Goal: Book appointment/travel/reservation

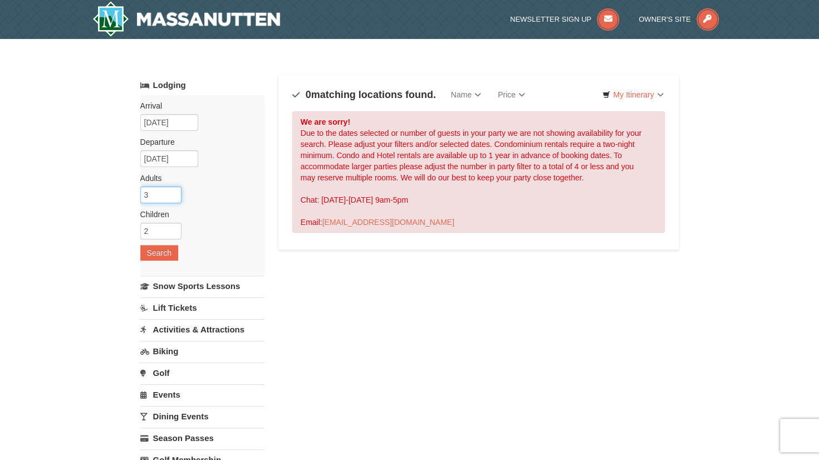
click at [172, 198] on input "3" at bounding box center [160, 195] width 41 height 17
type input "2"
click at [172, 198] on input "2" at bounding box center [160, 195] width 41 height 17
click at [162, 253] on button "Search" at bounding box center [159, 253] width 38 height 16
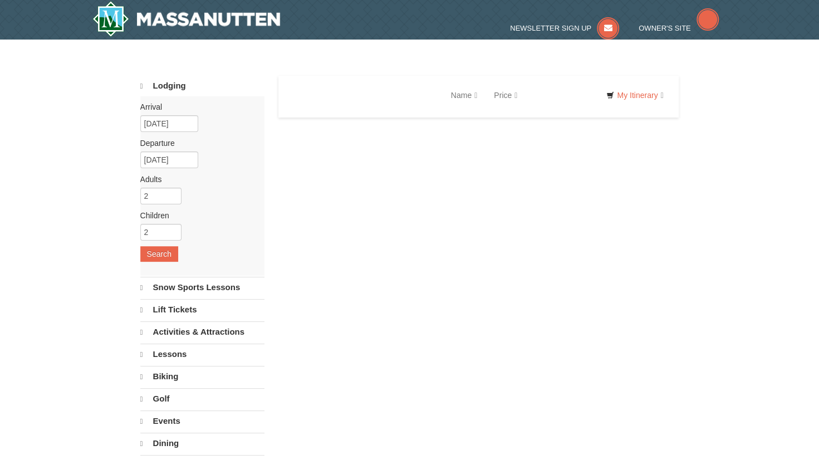
select select "9"
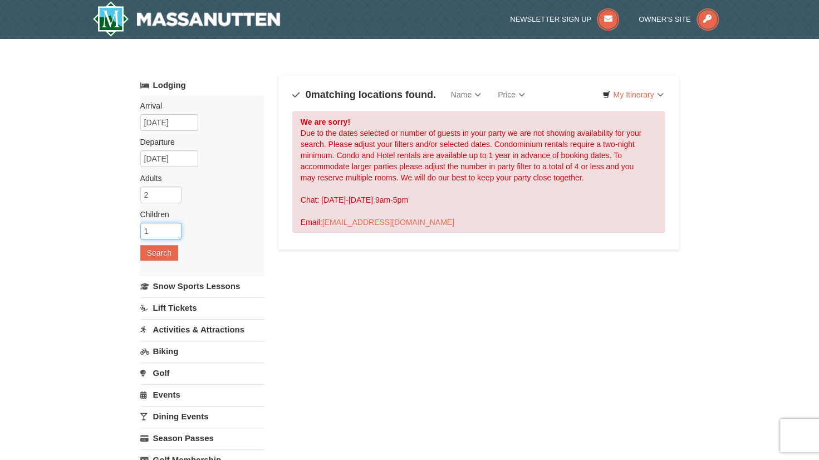
click at [174, 233] on input "1" at bounding box center [160, 231] width 41 height 17
type input "0"
click at [174, 233] on input "0" at bounding box center [160, 231] width 41 height 17
click at [165, 250] on button "Search" at bounding box center [159, 253] width 38 height 16
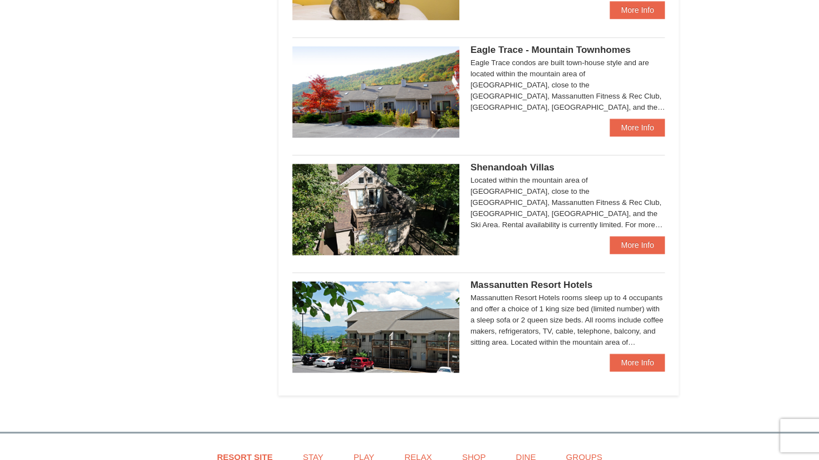
scroll to position [569, 0]
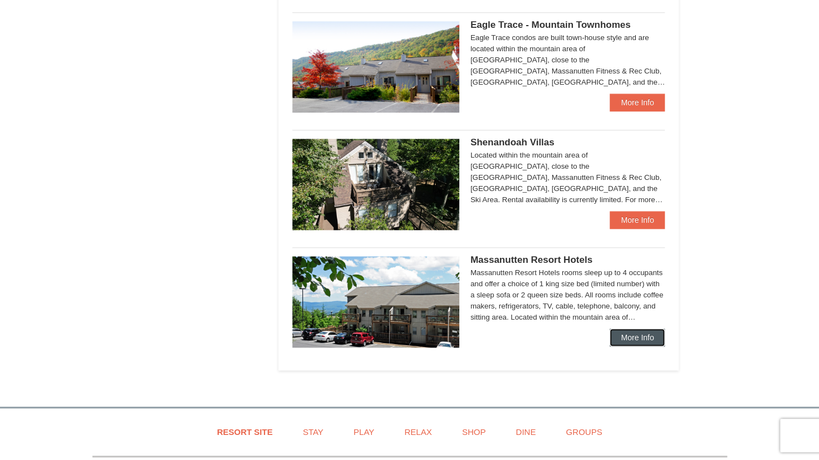
click at [626, 330] on link "More Info" at bounding box center [637, 338] width 55 height 18
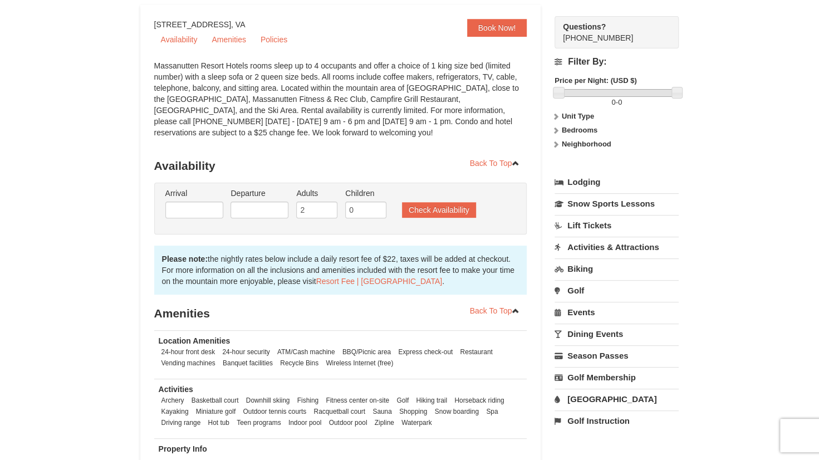
scroll to position [14, 0]
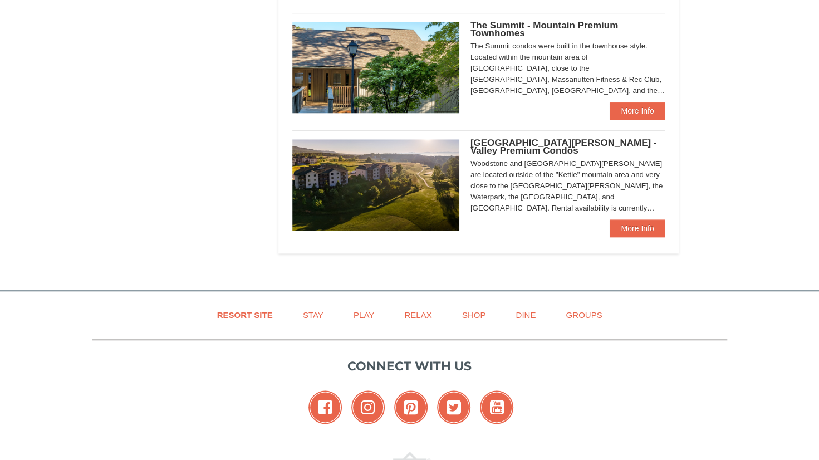
select select "9"
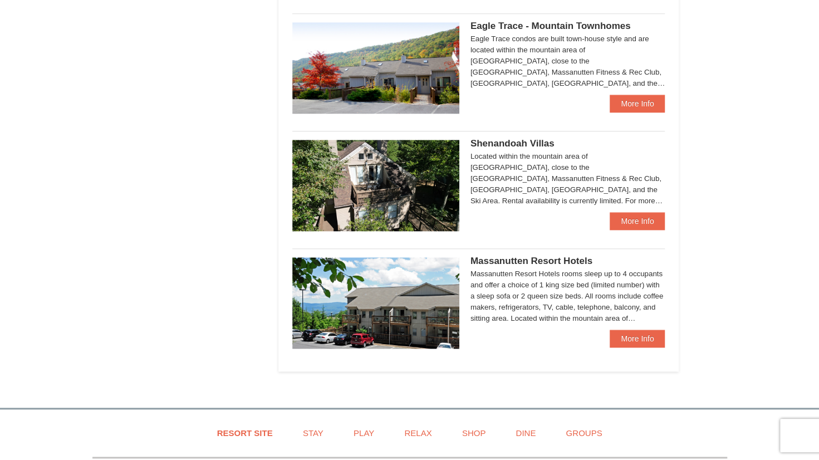
scroll to position [569, 0]
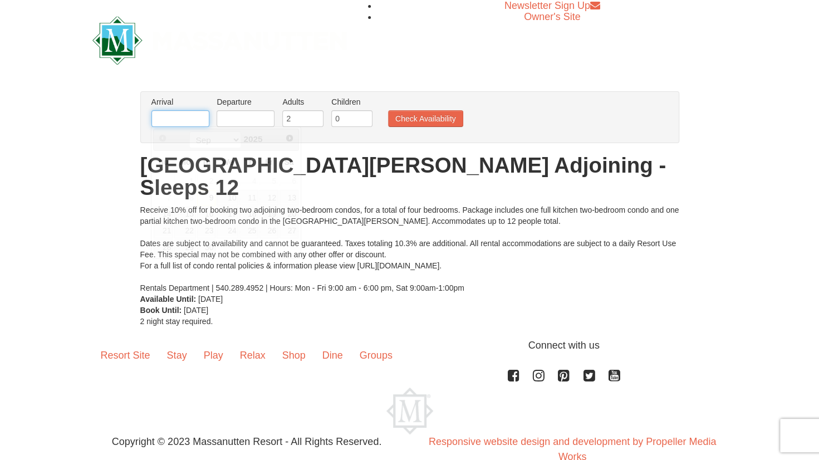
click at [173, 119] on input "text" at bounding box center [181, 118] width 58 height 17
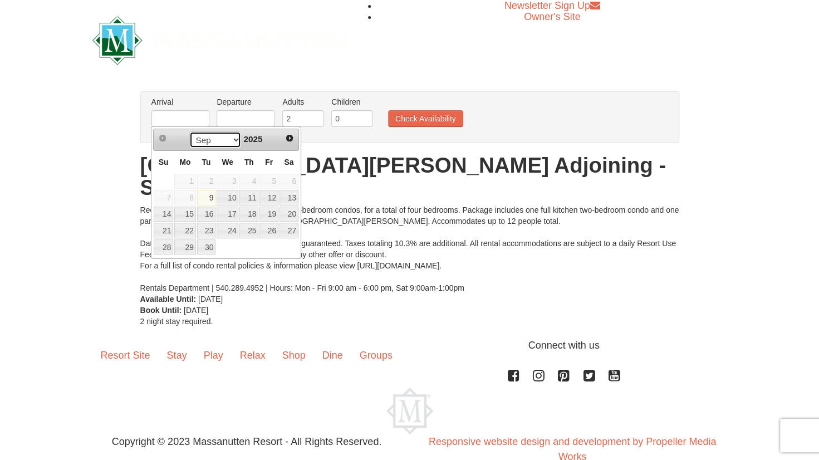
click at [235, 138] on select "Sep Oct Nov Dec" at bounding box center [215, 139] width 52 height 17
click at [254, 116] on input "text" at bounding box center [246, 118] width 58 height 17
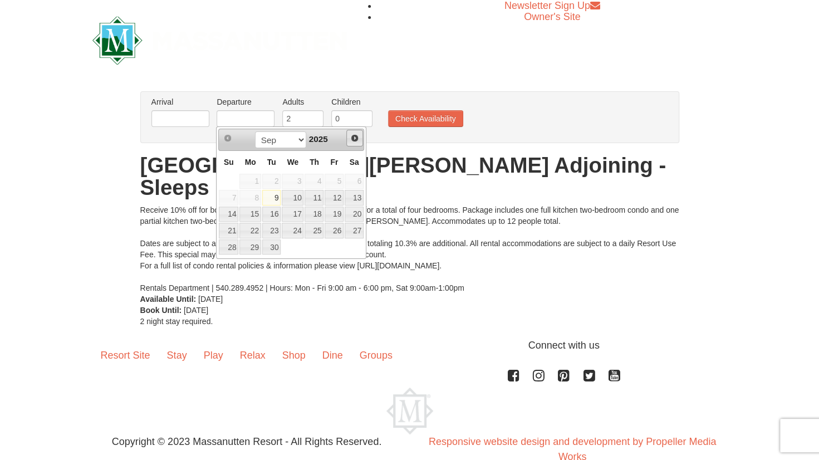
click at [358, 137] on span "Next" at bounding box center [354, 138] width 9 height 9
click at [353, 135] on span "Next" at bounding box center [354, 138] width 9 height 9
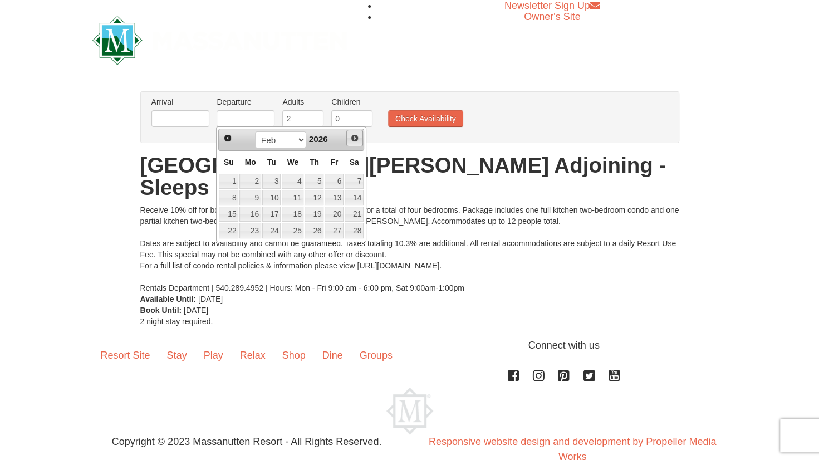
click at [353, 135] on span "Next" at bounding box center [354, 138] width 9 height 9
click at [316, 212] on link "18" at bounding box center [314, 215] width 19 height 16
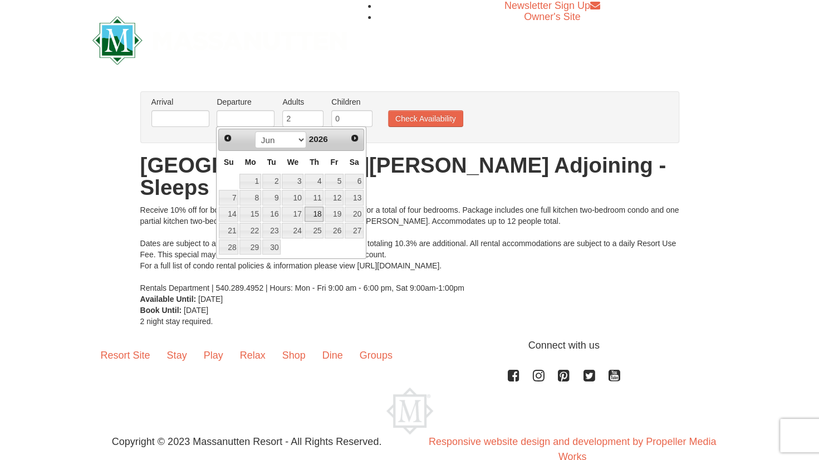
type input "[DATE]"
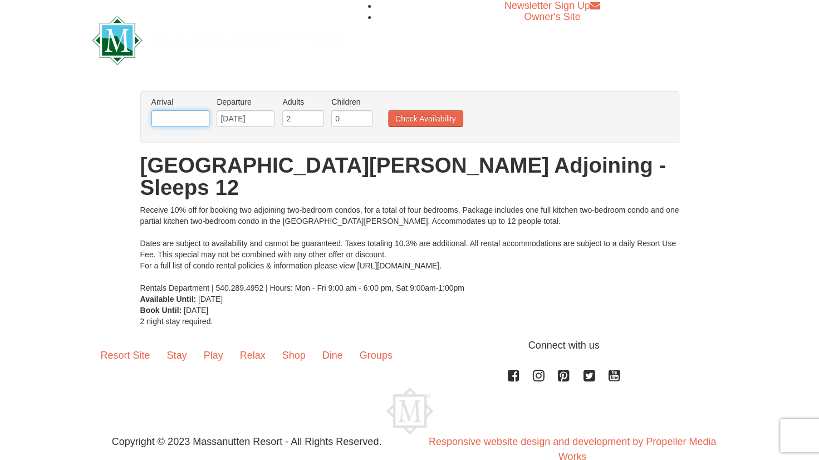
click at [175, 117] on input "text" at bounding box center [181, 118] width 58 height 17
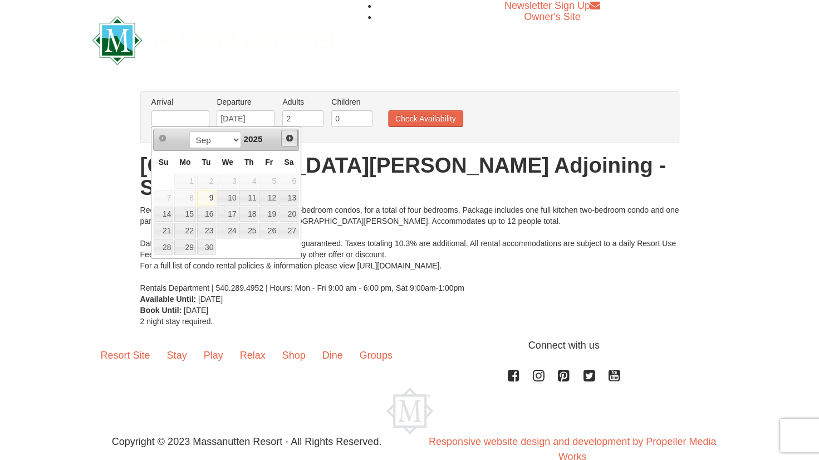
click at [290, 138] on span "Next" at bounding box center [289, 138] width 9 height 9
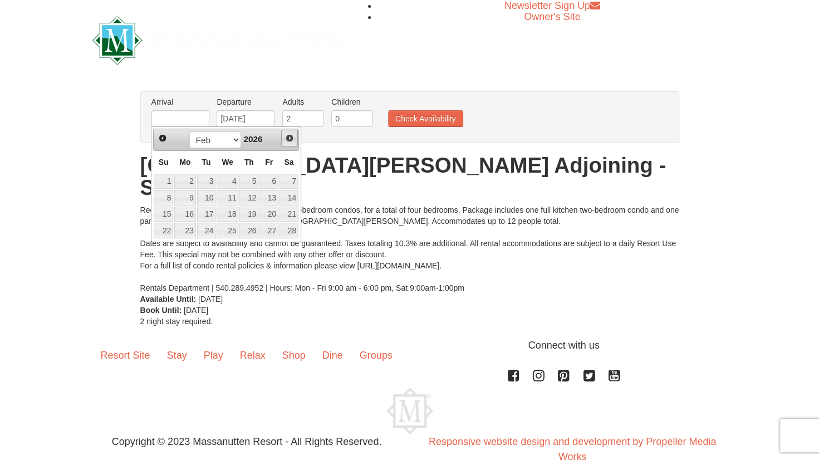
click at [290, 138] on span "Next" at bounding box center [289, 138] width 9 height 9
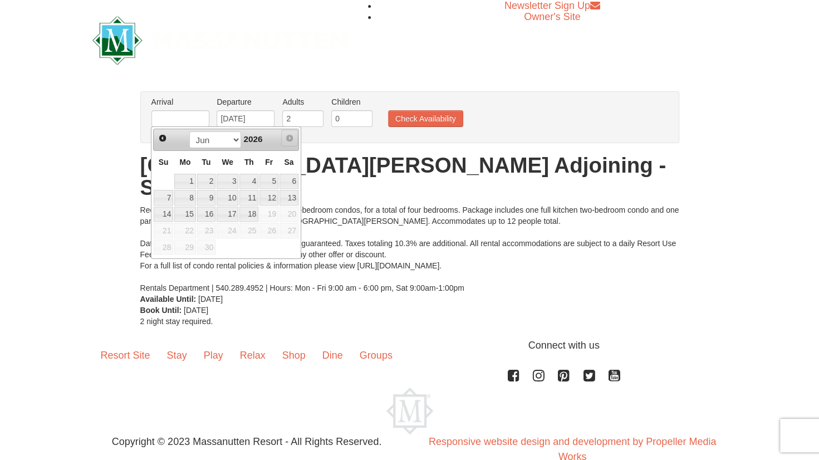
click at [290, 138] on span "Next" at bounding box center [289, 138] width 9 height 9
click at [248, 207] on link "18" at bounding box center [249, 215] width 19 height 16
type input "[DATE]"
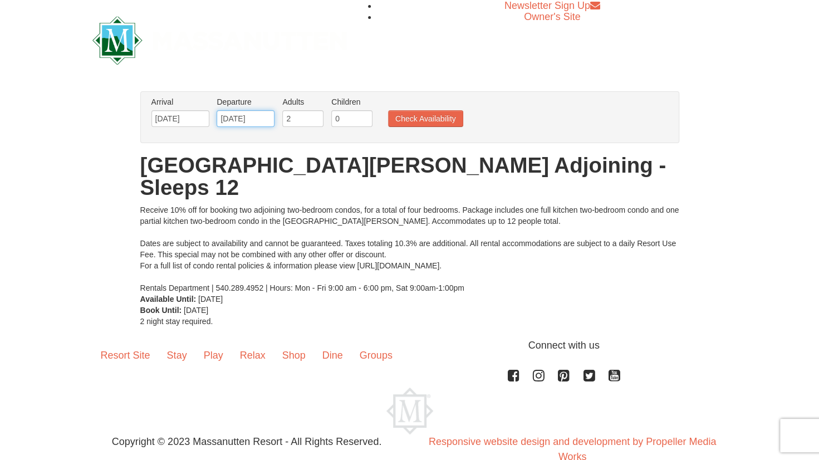
click at [241, 121] on input "[DATE]" at bounding box center [246, 118] width 58 height 17
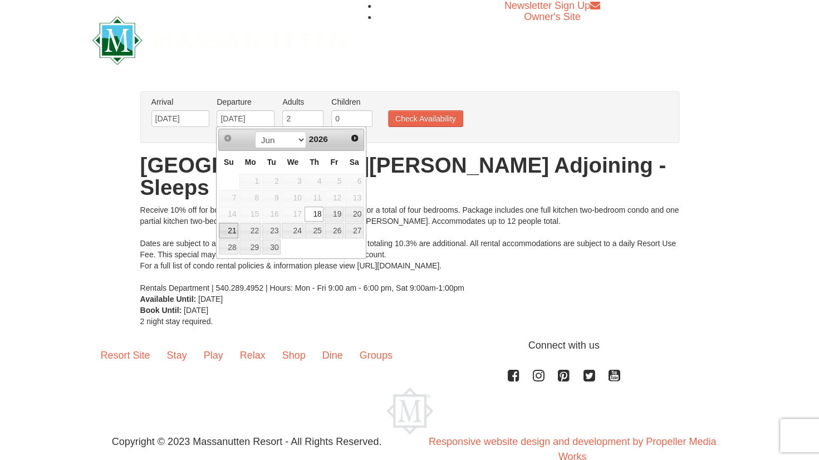
click at [225, 224] on link "21" at bounding box center [228, 231] width 19 height 16
type input "[DATE]"
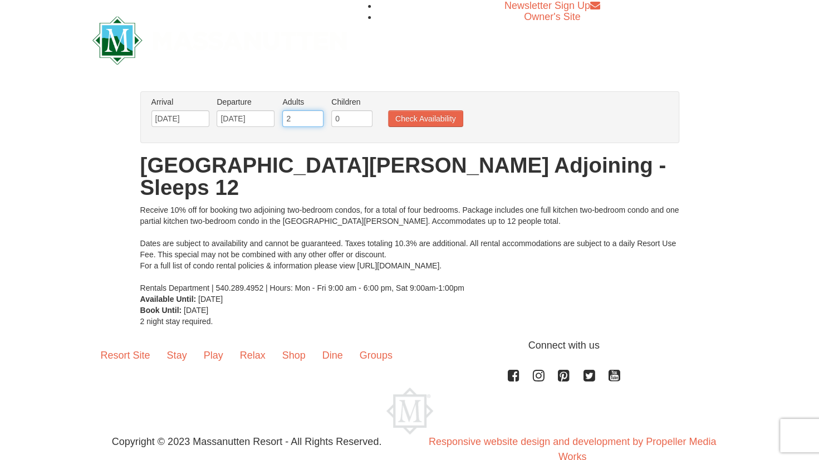
click at [304, 121] on input "2" at bounding box center [302, 118] width 41 height 17
click at [314, 114] on input "3" at bounding box center [302, 118] width 41 height 17
type input "4"
click at [314, 114] on input "4" at bounding box center [302, 118] width 41 height 17
click at [345, 116] on input "0" at bounding box center [351, 118] width 41 height 17
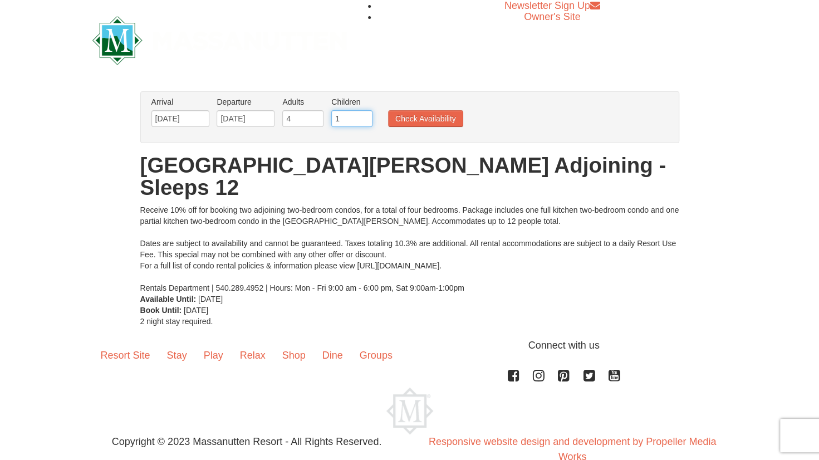
click at [365, 116] on input "1" at bounding box center [351, 118] width 41 height 17
type input "2"
click at [365, 116] on input "2" at bounding box center [351, 118] width 41 height 17
click at [412, 116] on button "Check Availability" at bounding box center [425, 118] width 75 height 17
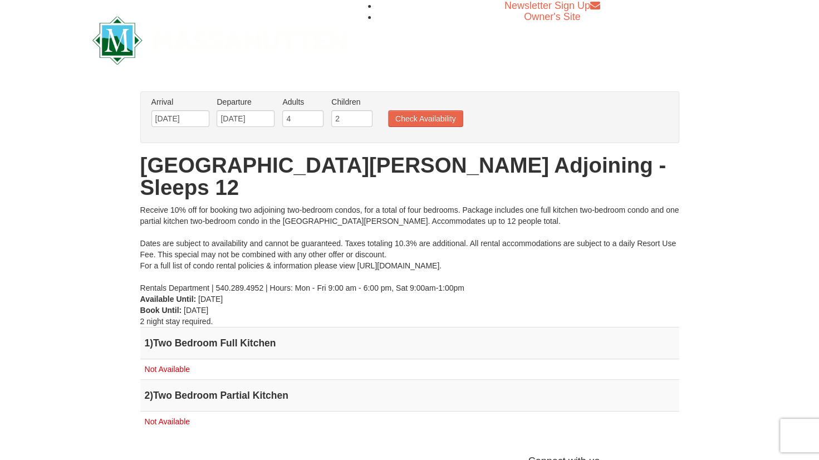
scroll to position [117, 0]
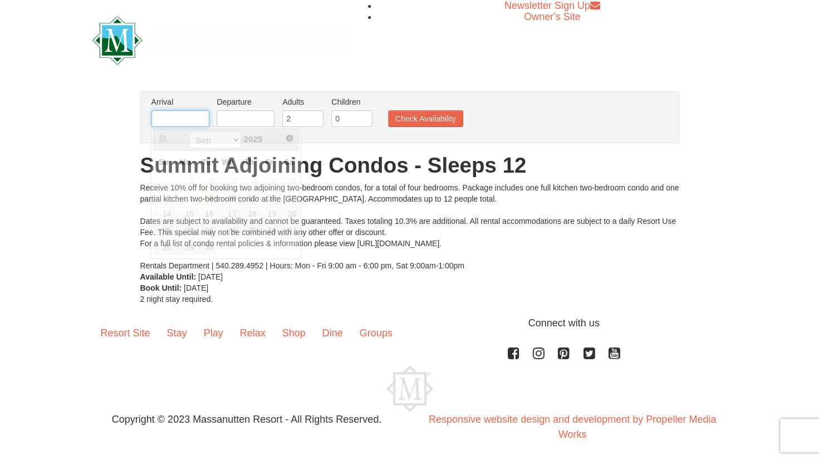
click at [193, 120] on input "text" at bounding box center [181, 118] width 58 height 17
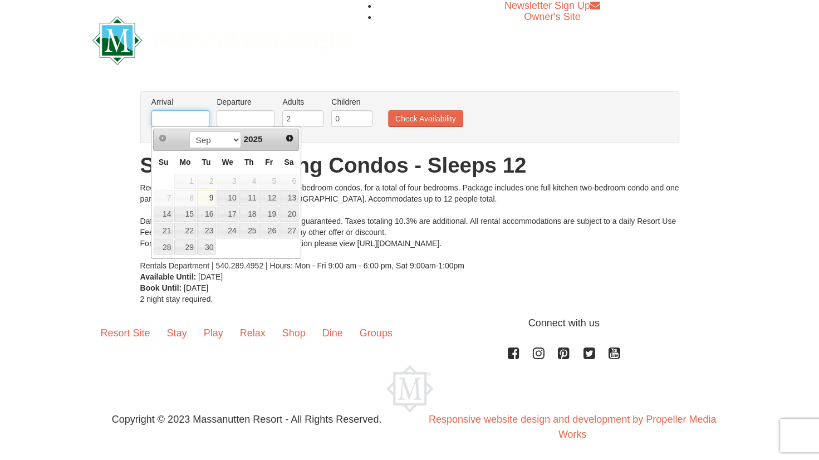
type input "06/18/2026"
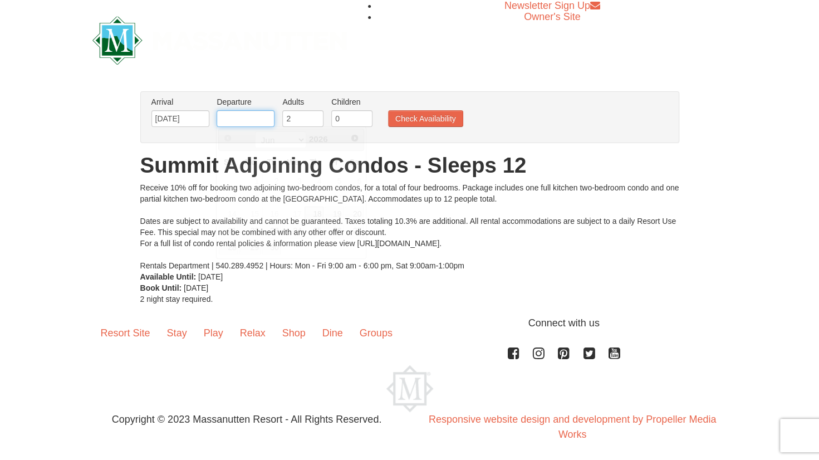
click at [232, 115] on input "text" at bounding box center [246, 118] width 58 height 17
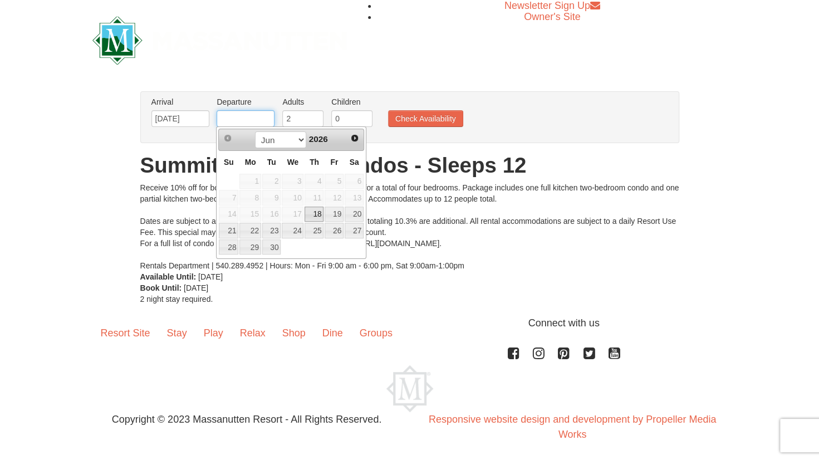
type input "[DATE]"
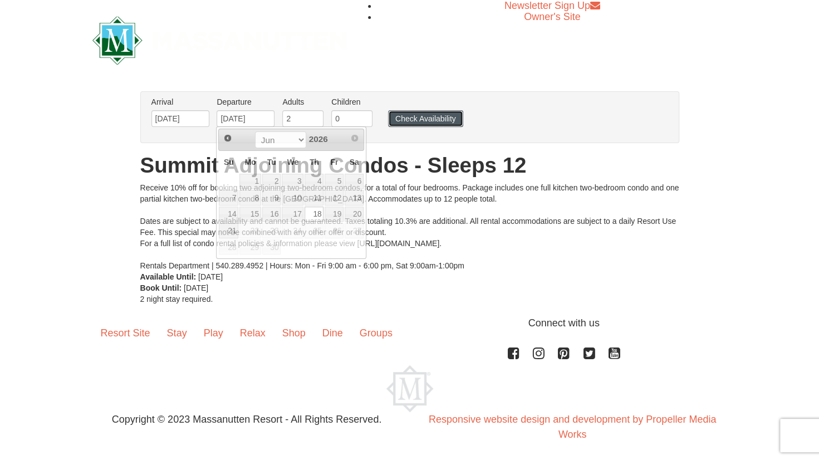
click at [416, 118] on button "Check Availability" at bounding box center [425, 118] width 75 height 17
